Goal: Task Accomplishment & Management: Manage account settings

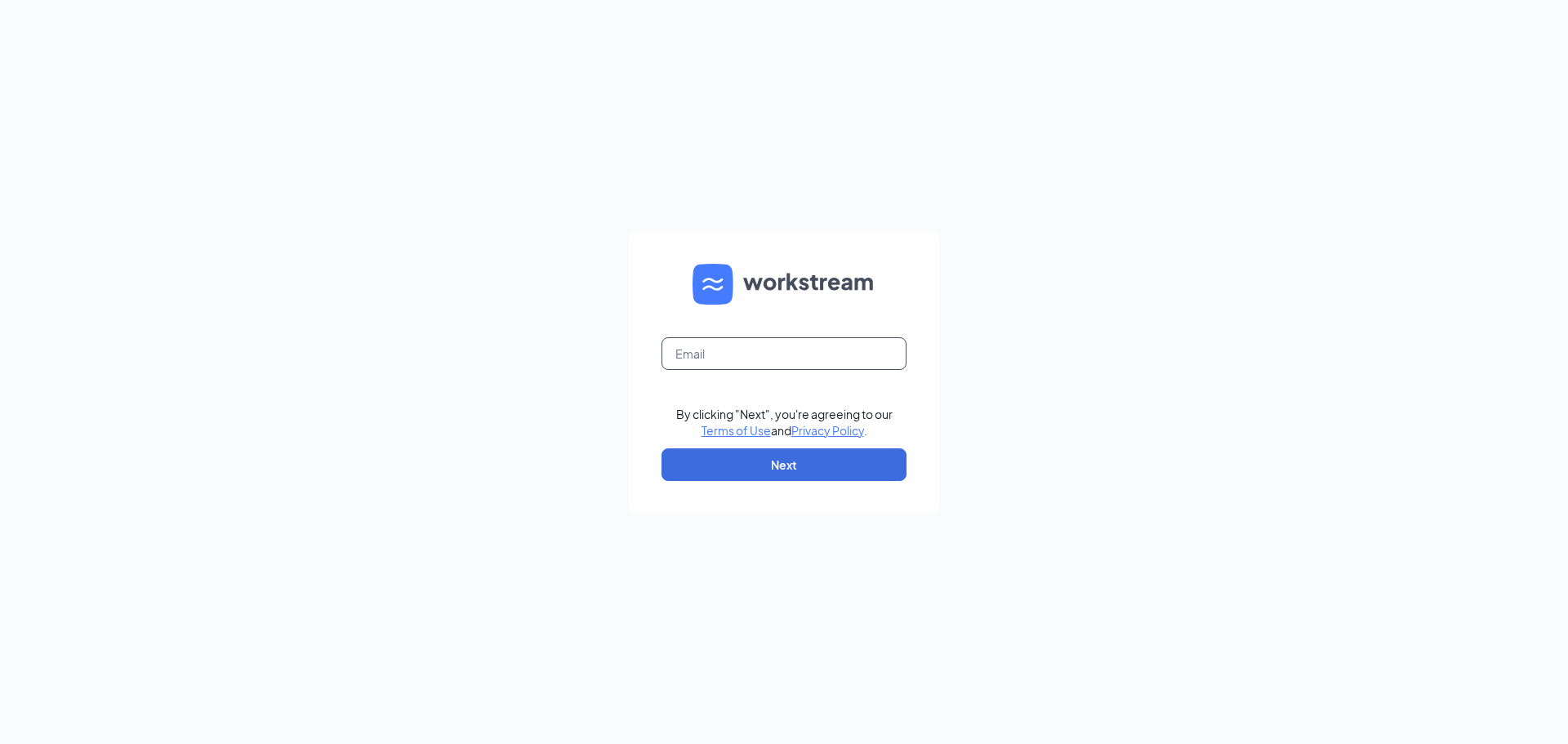
click at [718, 363] on input "text" at bounding box center [784, 354] width 245 height 33
type input "[EMAIL_ADDRESS][DOMAIN_NAME]"
click at [792, 479] on button "Next" at bounding box center [784, 465] width 245 height 33
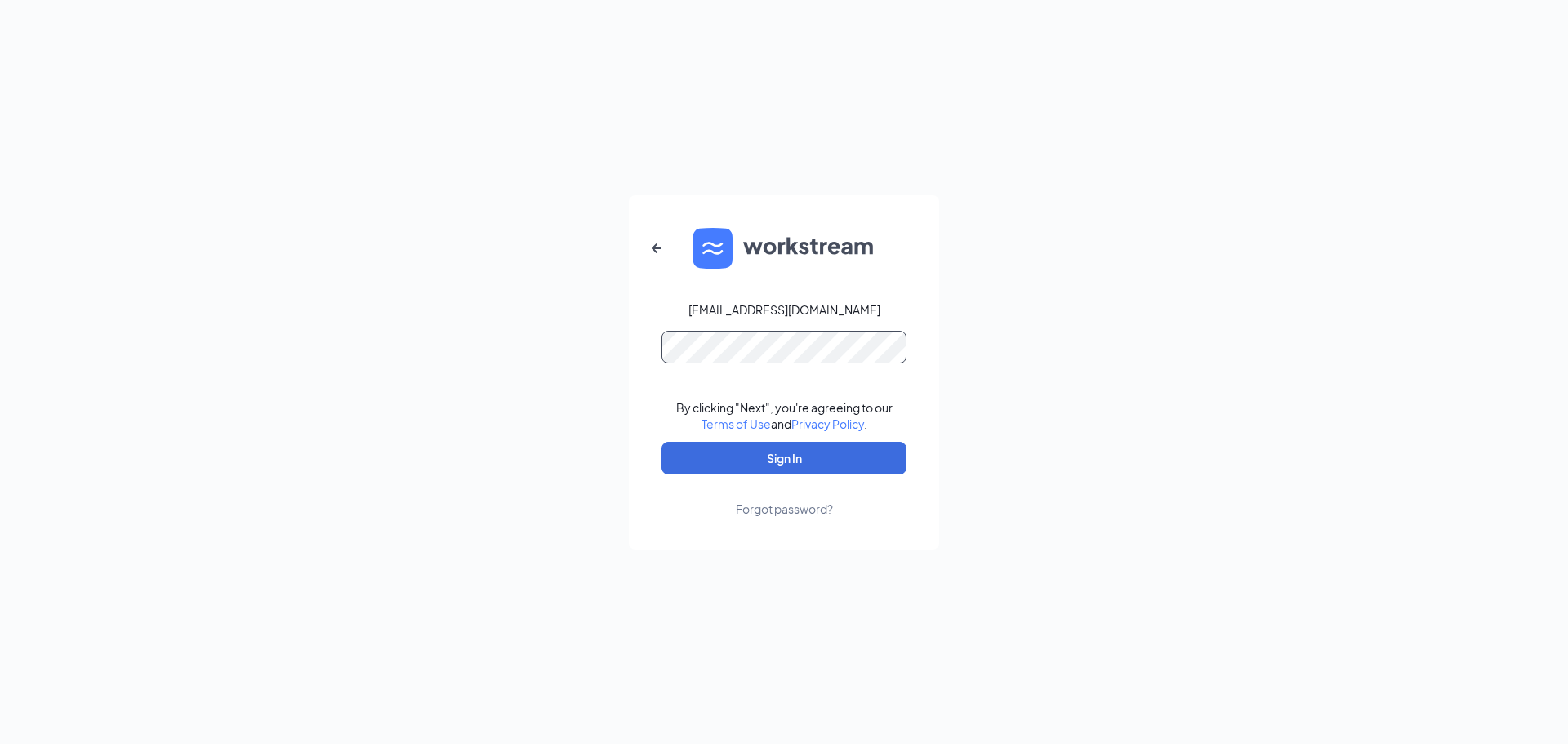
click at [662, 442] on button "Sign In" at bounding box center [784, 458] width 245 height 33
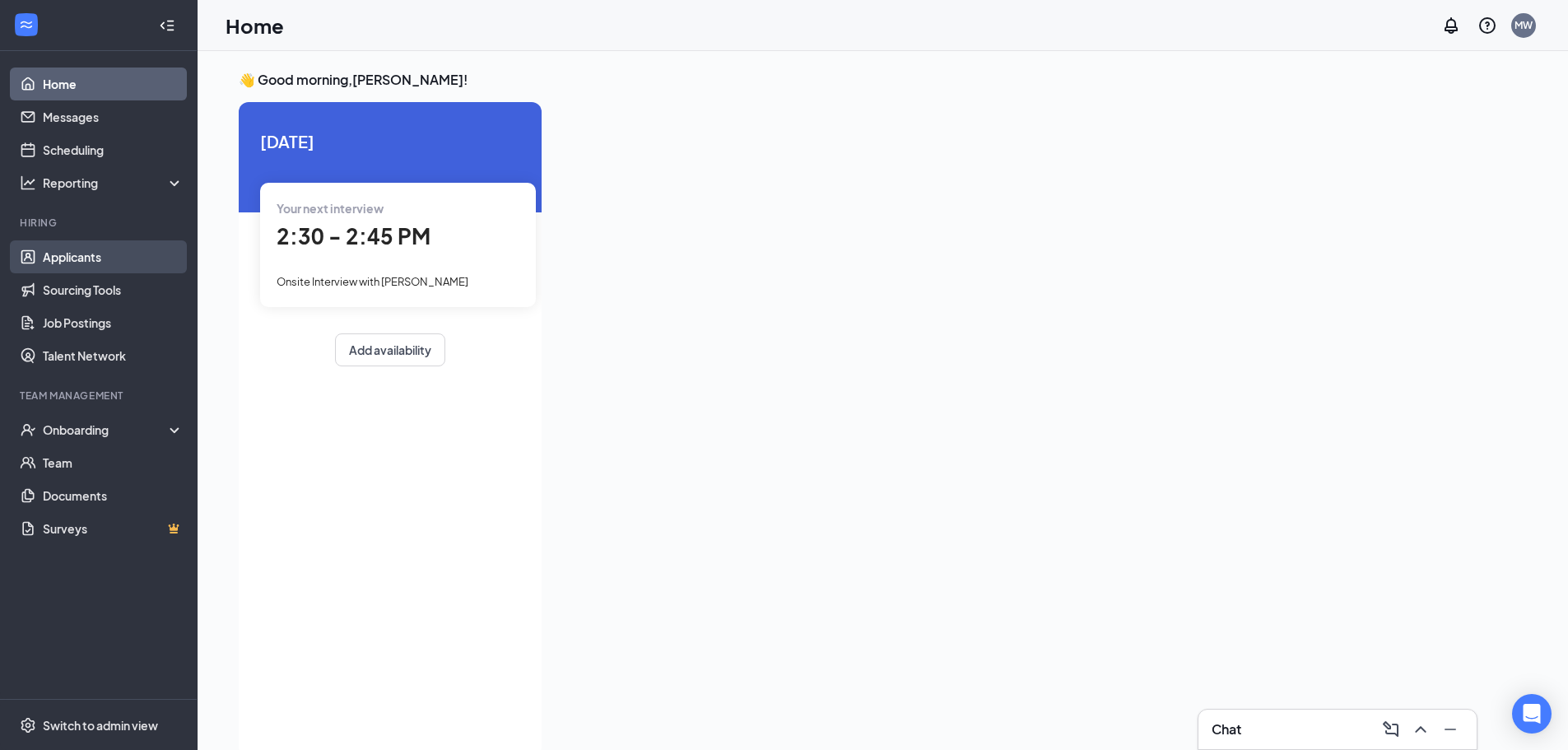
click at [62, 260] on link "Applicants" at bounding box center [113, 257] width 140 height 33
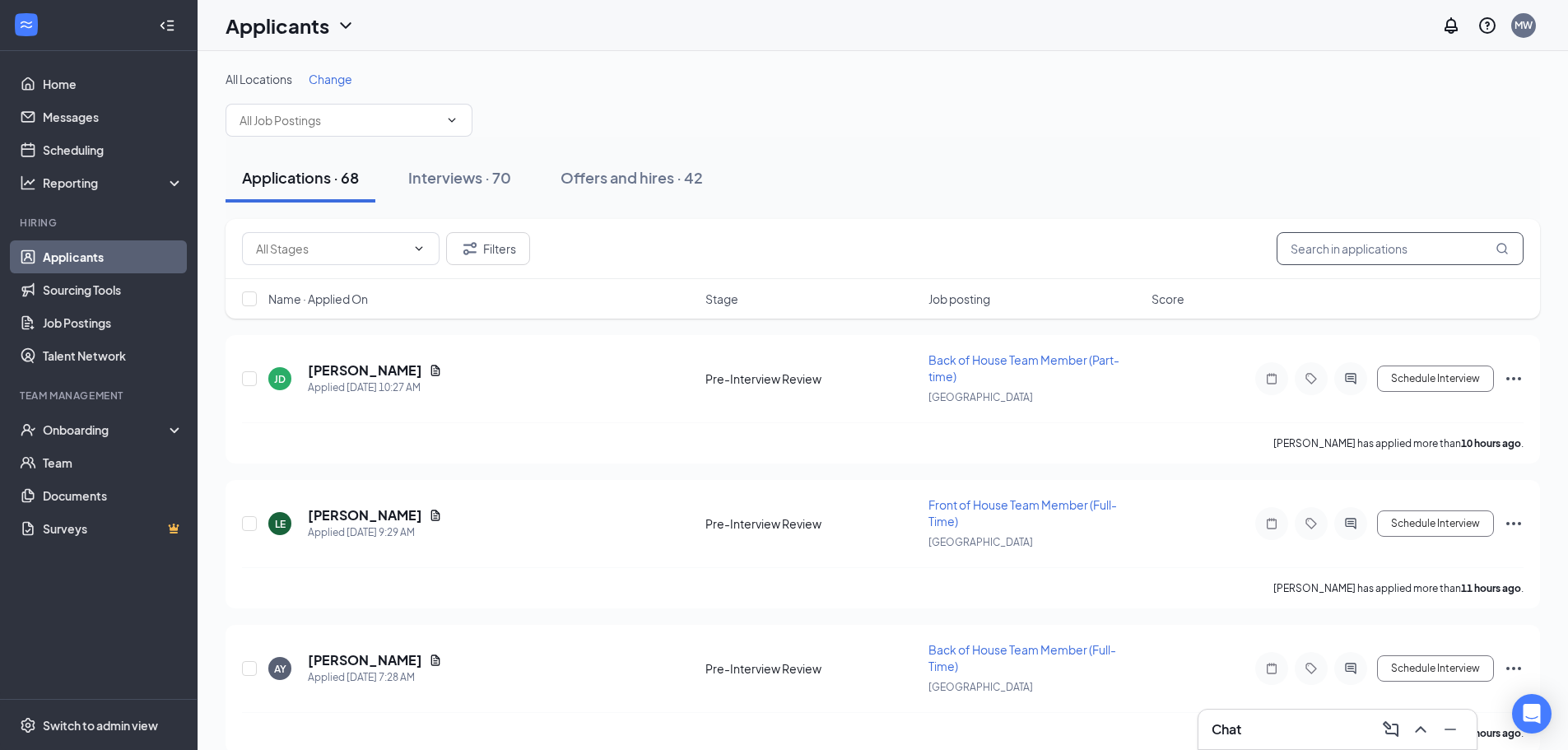
click at [1361, 257] on input "text" at bounding box center [1400, 248] width 247 height 33
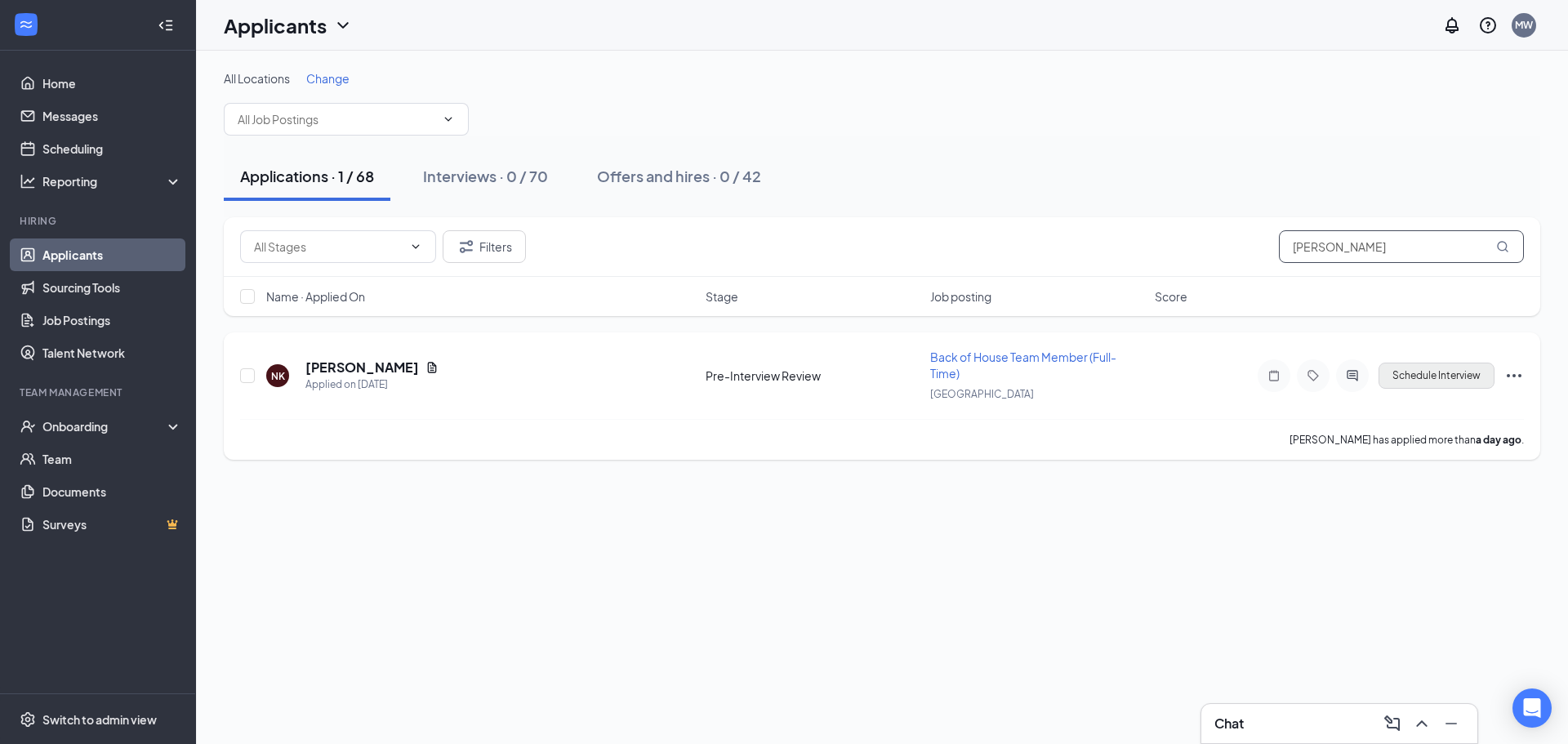
type input "[PERSON_NAME]"
click at [1421, 379] on button "Schedule Interview" at bounding box center [1436, 376] width 116 height 27
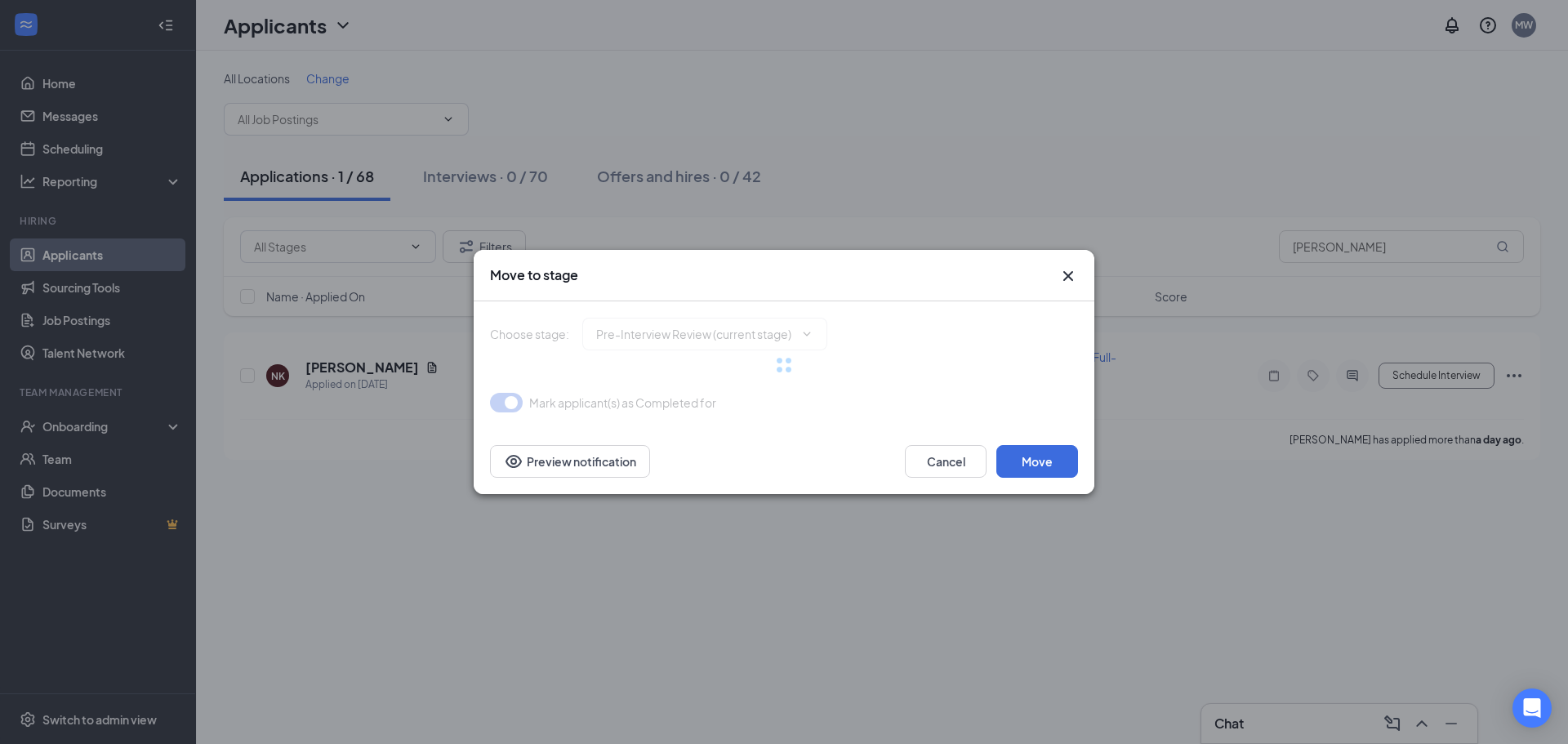
type input "Onsite Interview (next stage)"
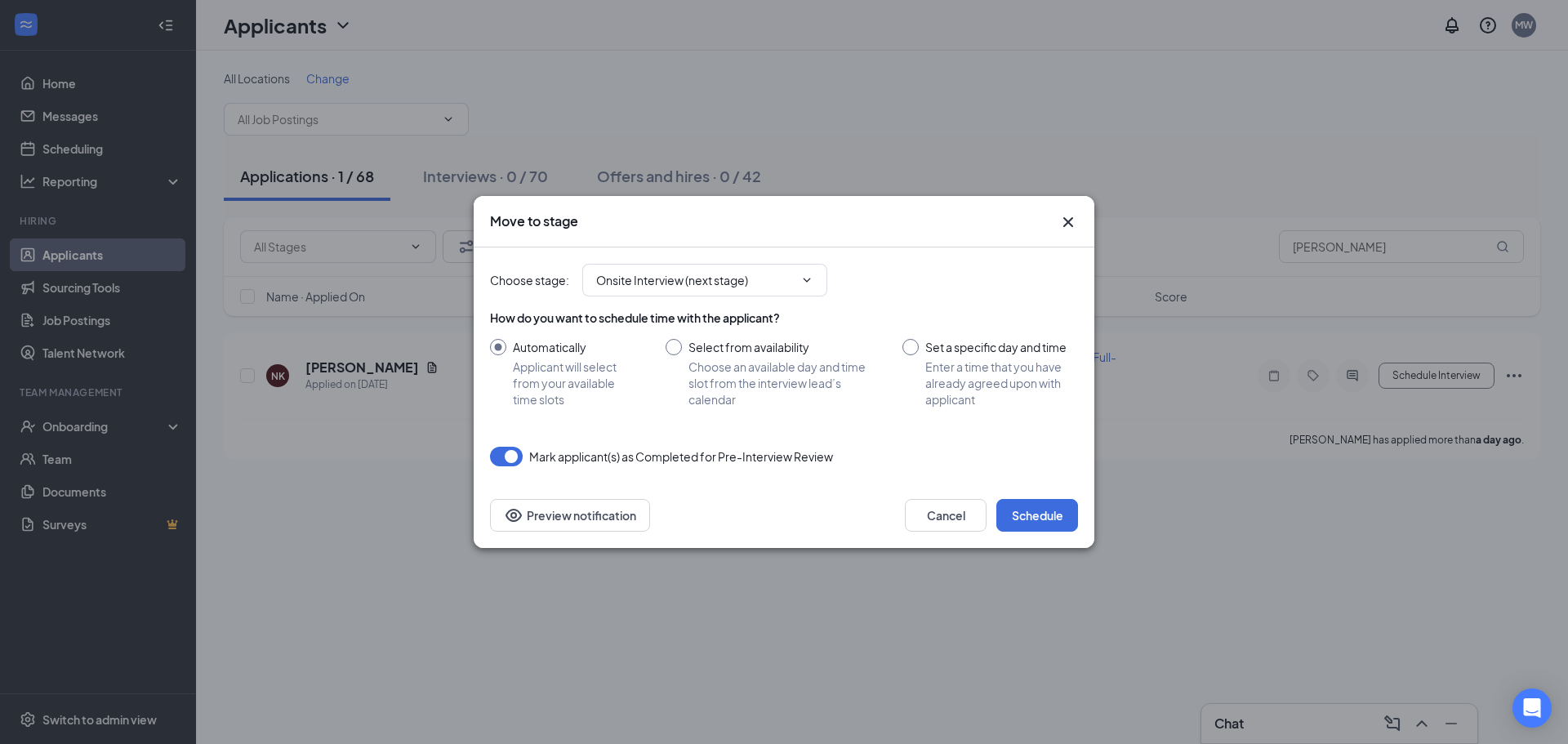
click at [1070, 216] on icon "Cross" at bounding box center [1068, 222] width 19 height 19
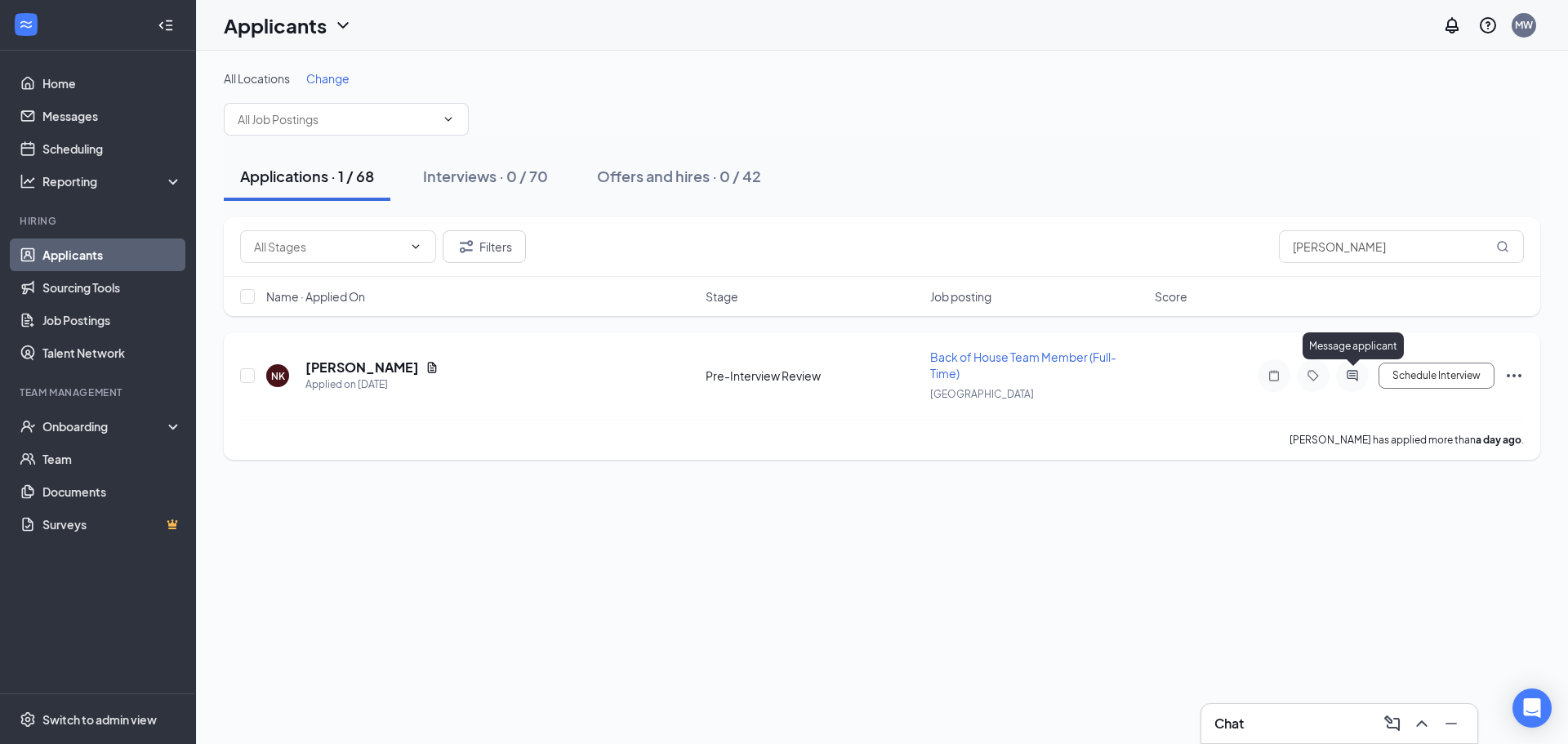
click at [1350, 377] on icon "ActiveChat" at bounding box center [1352, 376] width 19 height 13
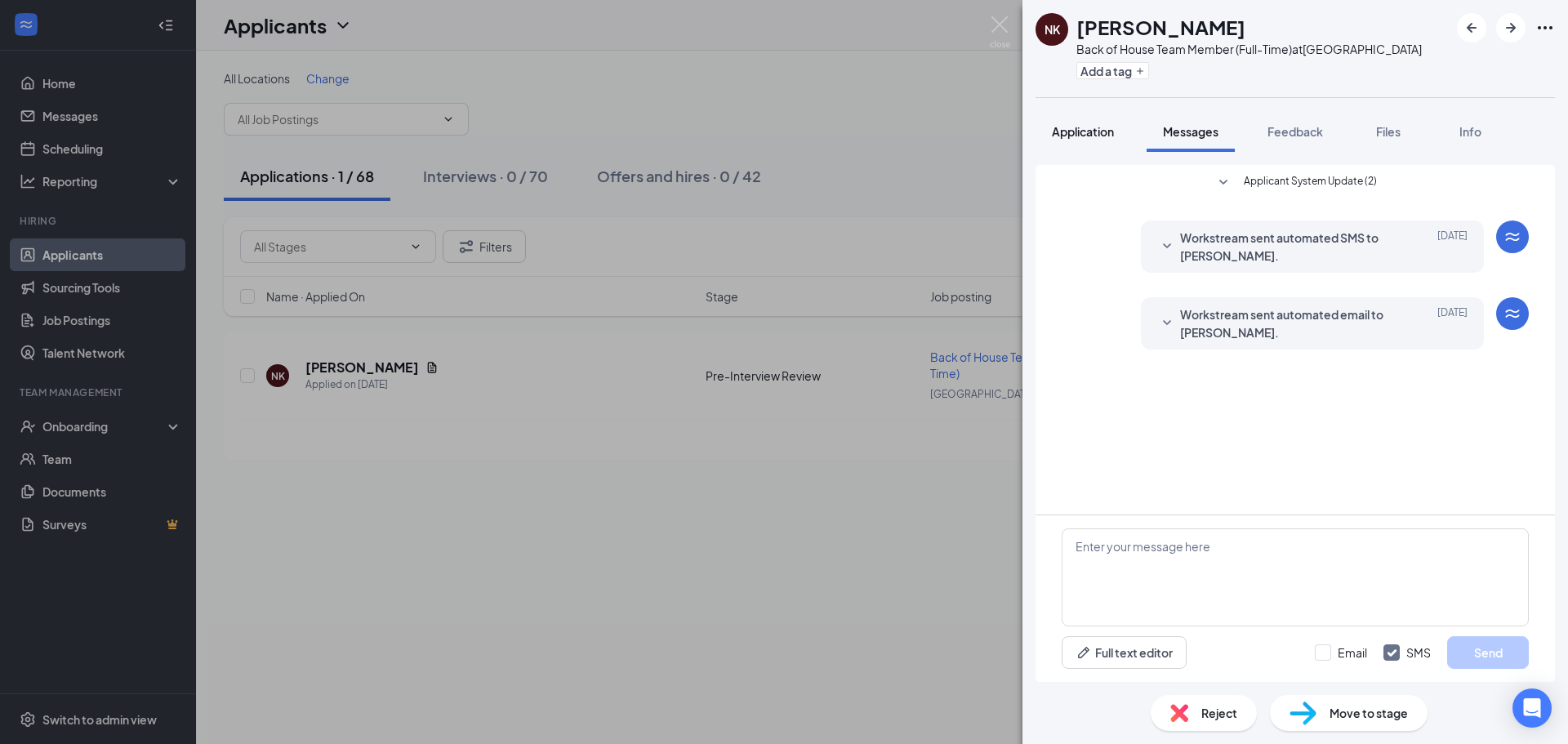
click at [1093, 131] on span "Application" at bounding box center [1083, 131] width 62 height 15
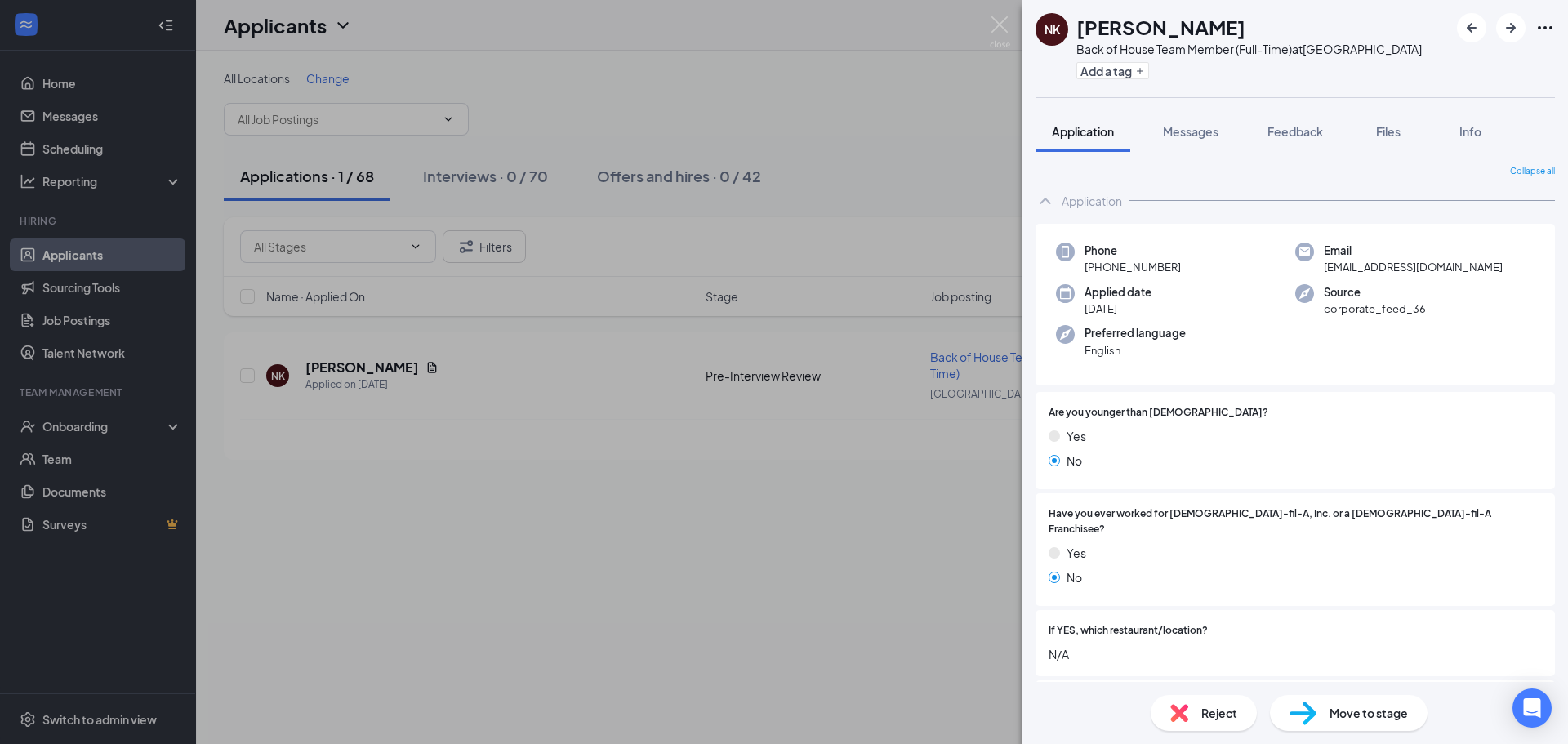
scroll to position [408, 0]
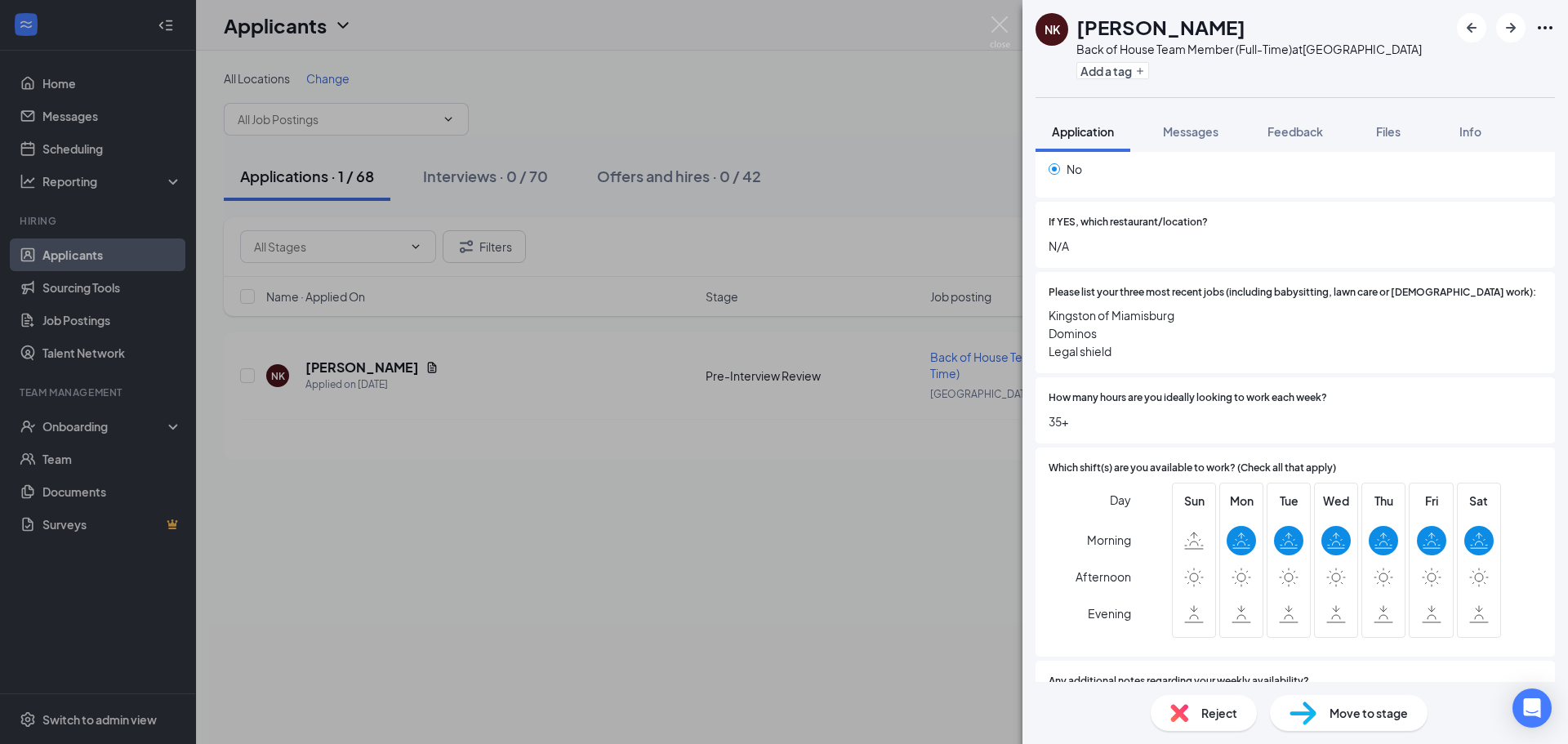
click at [848, 535] on div "NK [PERSON_NAME] Back of House Team Member (Full-Time) at [GEOGRAPHIC_DATA] Add…" at bounding box center [784, 372] width 1568 height 744
